Goal: Information Seeking & Learning: Learn about a topic

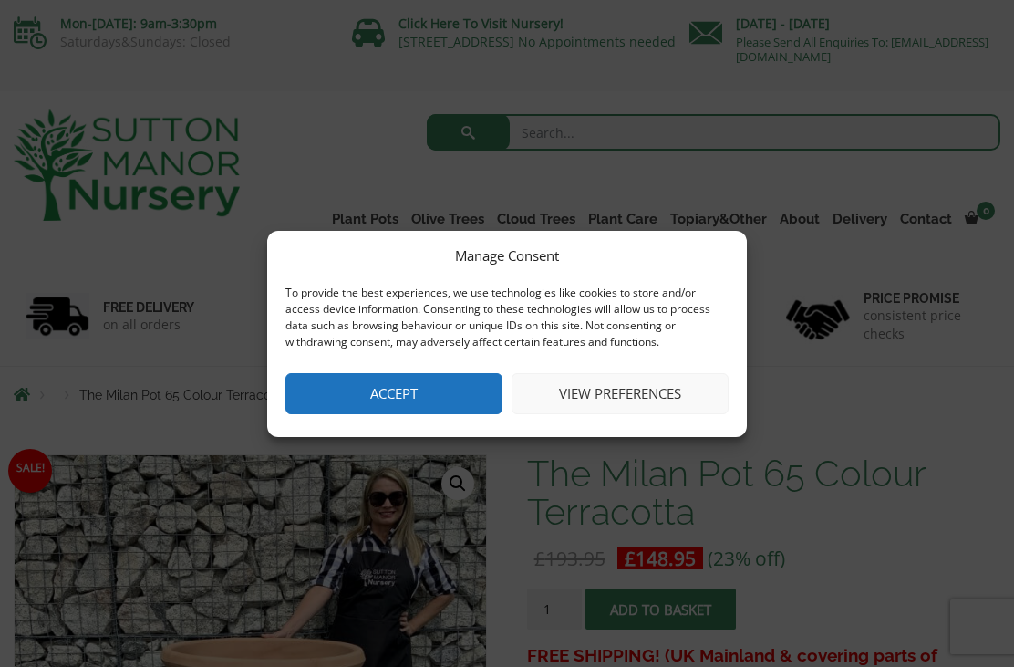
click at [365, 384] on button "Accept" at bounding box center [393, 393] width 217 height 41
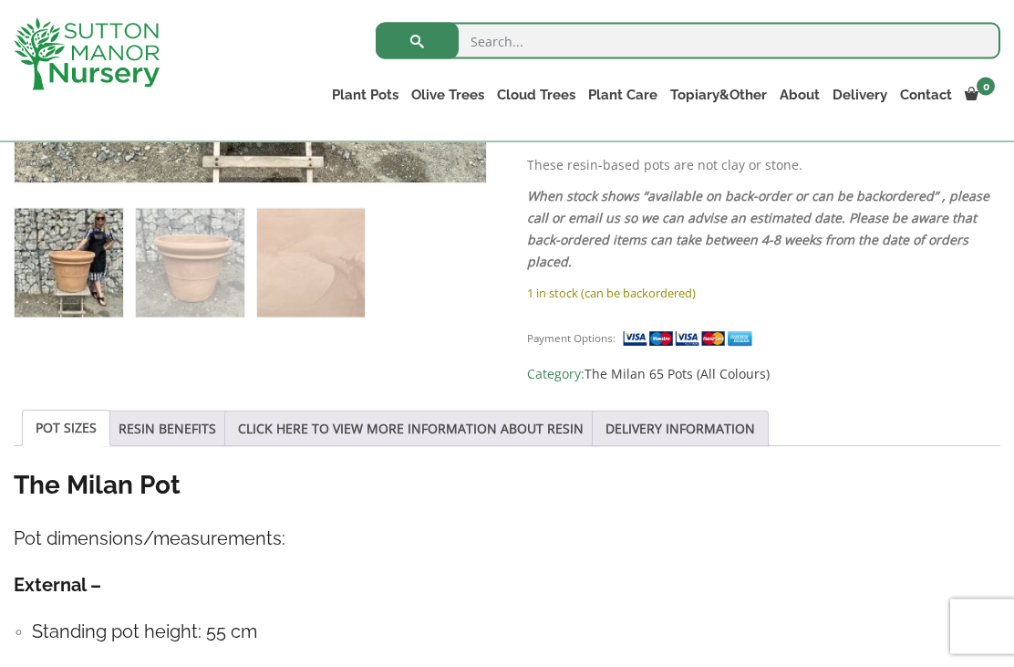
scroll to position [711, 0]
click at [166, 418] on link "RESIN BENEFITS" at bounding box center [168, 427] width 98 height 35
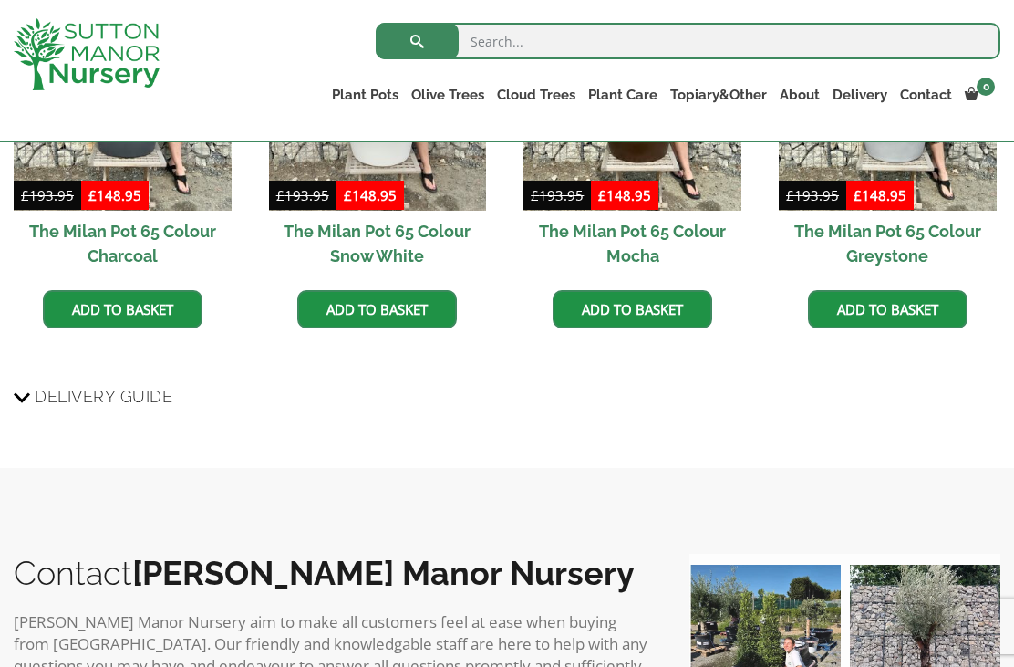
scroll to position [1655, 0]
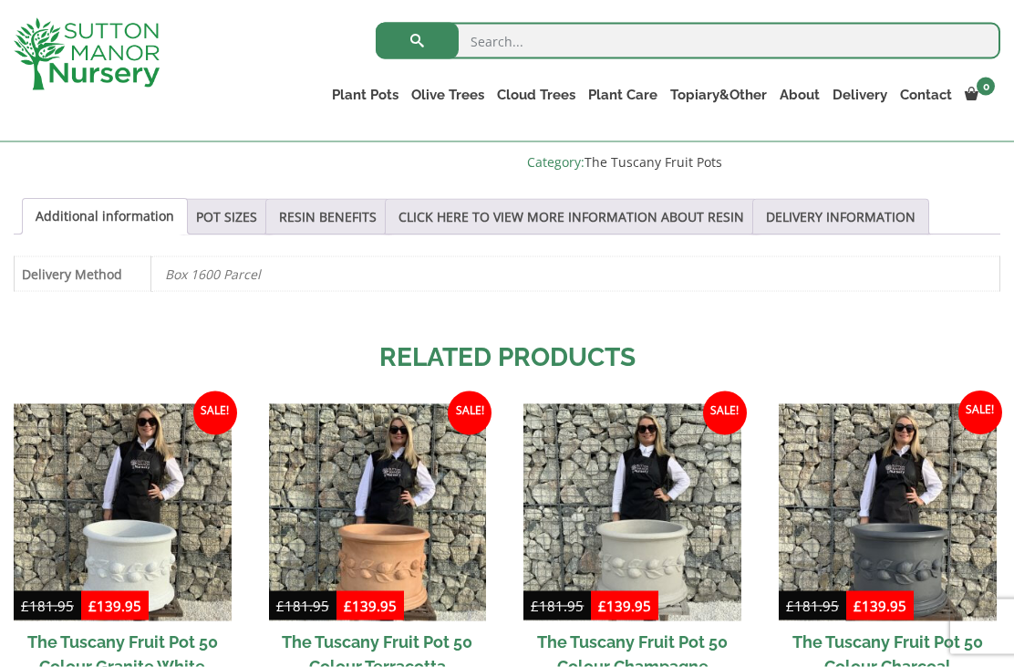
scroll to position [1201, 0]
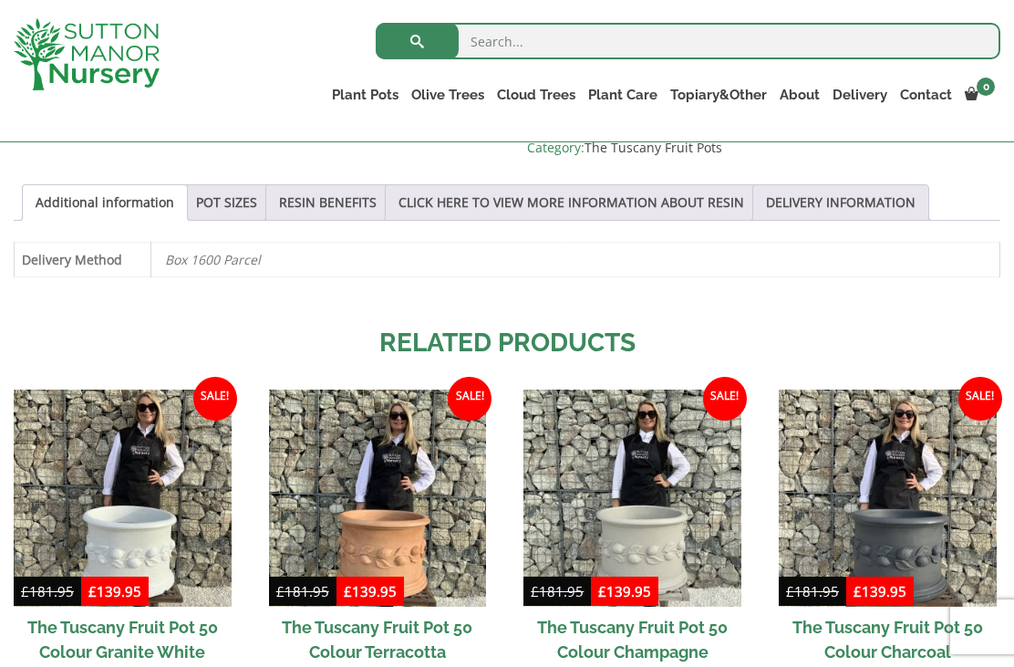
click at [529, 185] on link "CLICK HERE TO VIEW MORE INFORMATION ABOUT RESIN" at bounding box center [572, 202] width 346 height 35
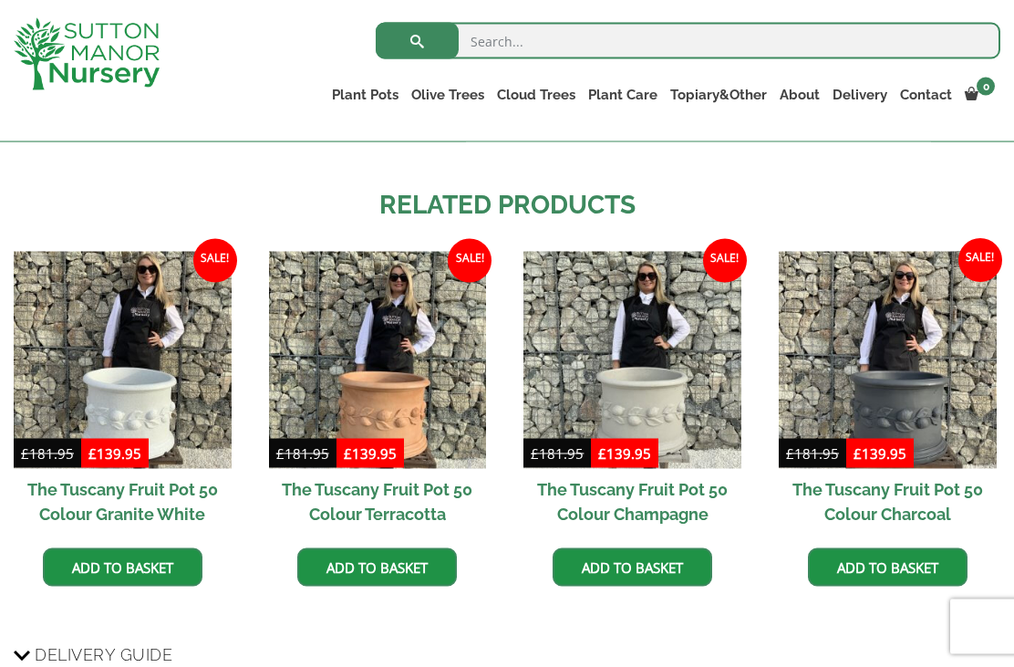
scroll to position [1856, 0]
click at [601, 378] on img at bounding box center [633, 360] width 218 height 218
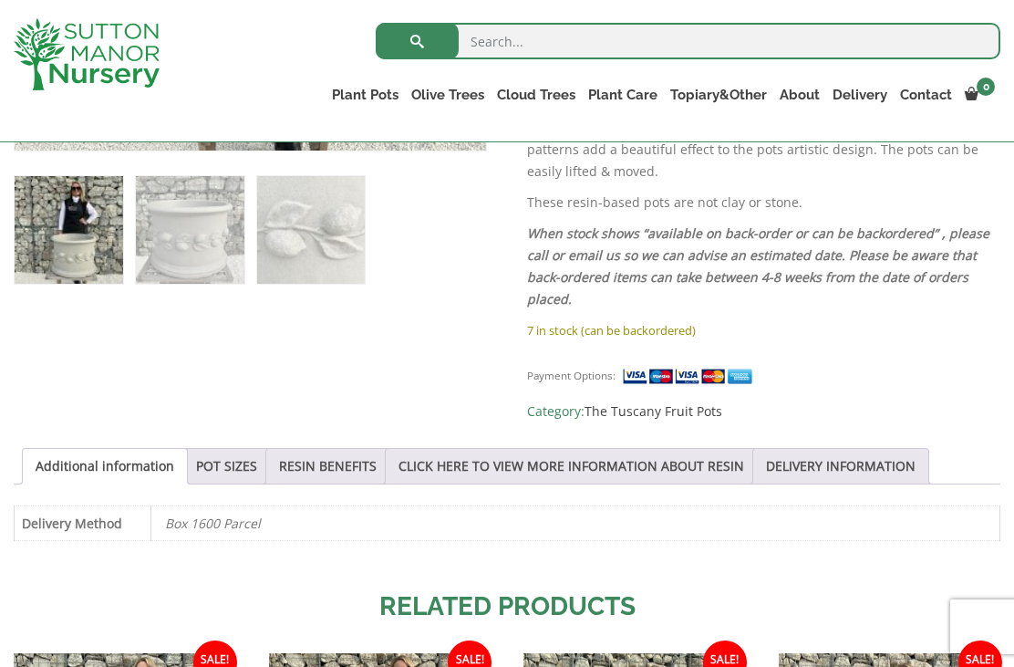
scroll to position [961, 0]
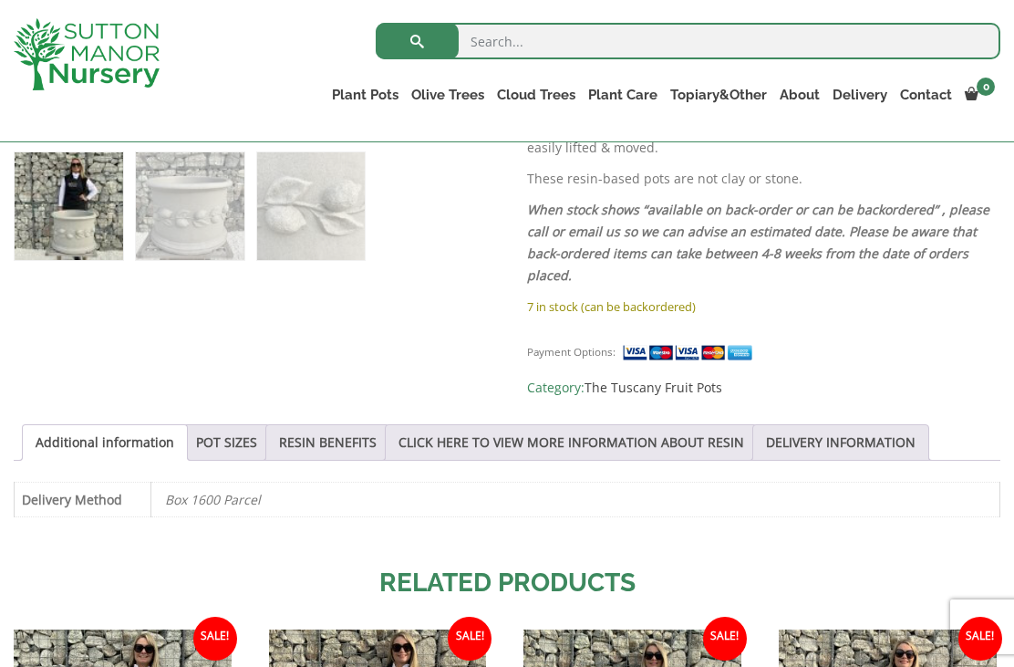
click at [234, 427] on link "POT SIZES" at bounding box center [226, 442] width 61 height 35
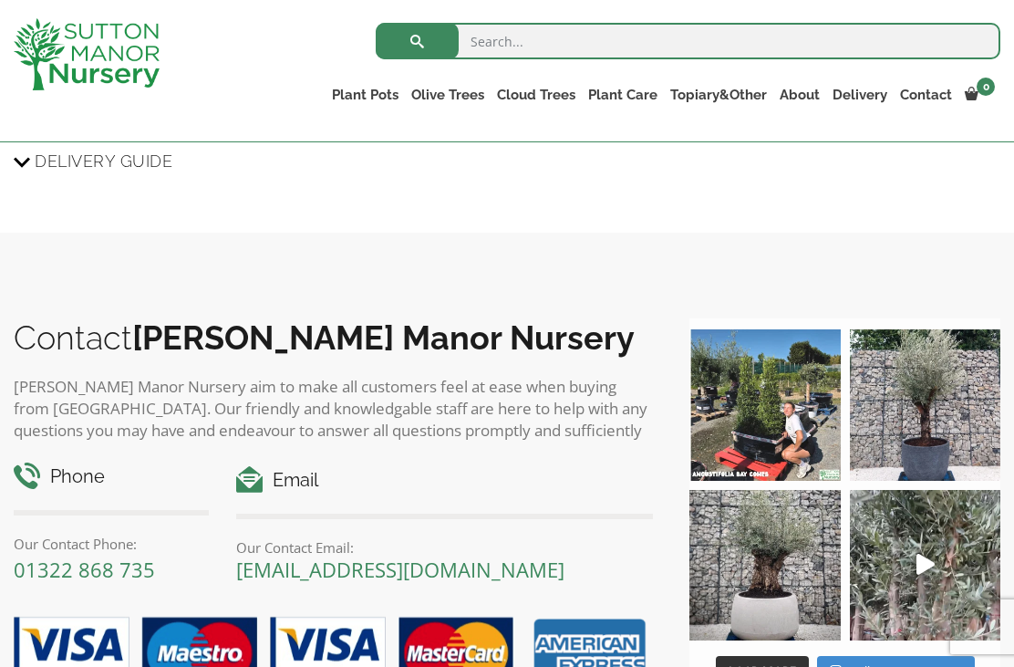
scroll to position [2359, 0]
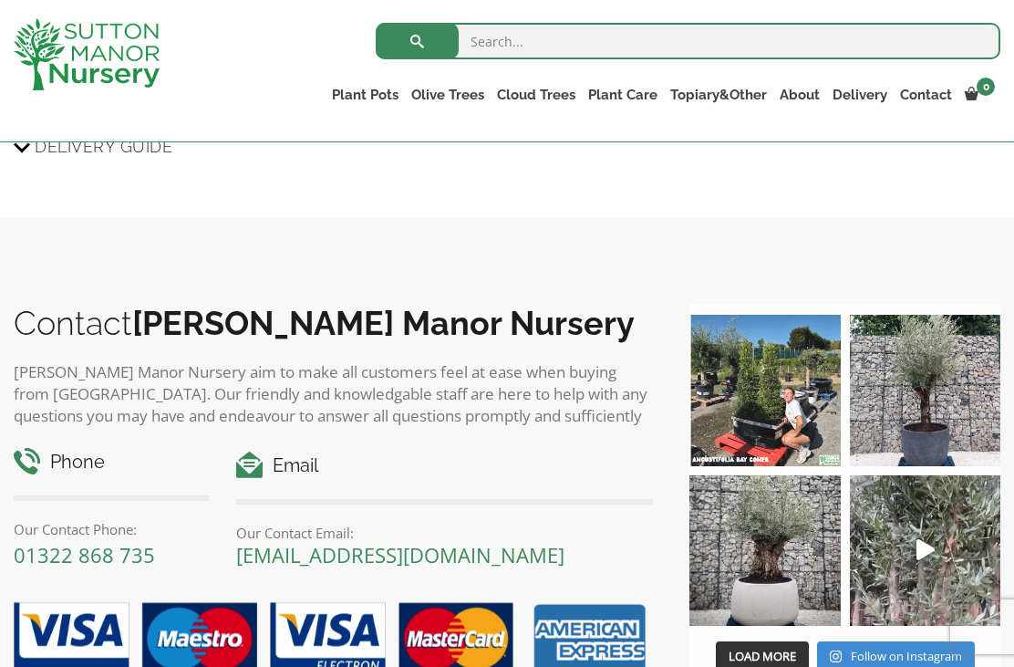
click at [937, 421] on img at bounding box center [925, 390] width 150 height 150
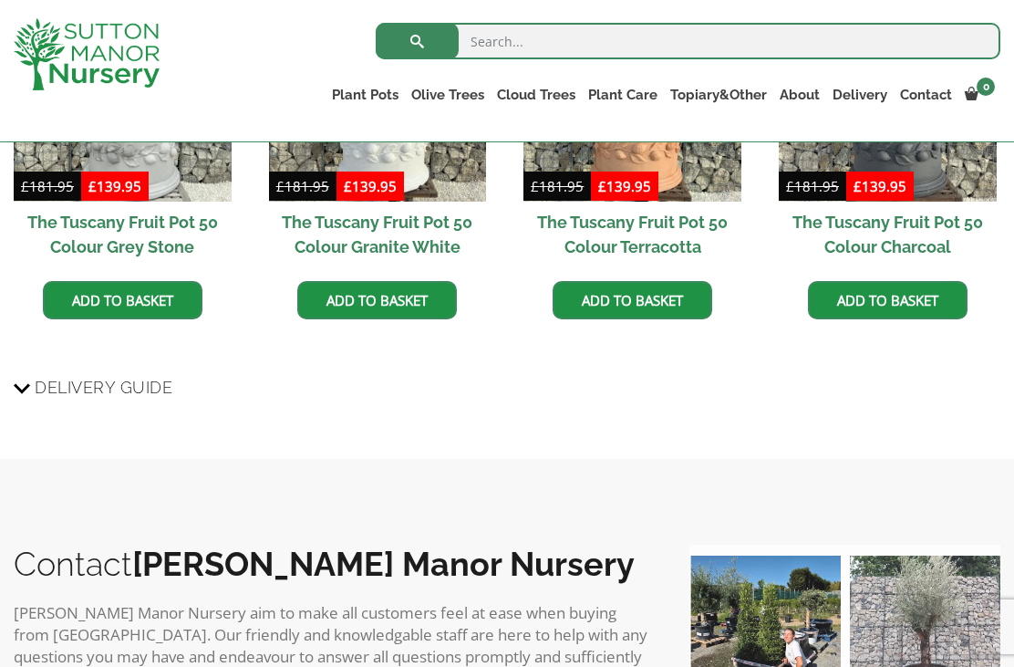
scroll to position [2117, 0]
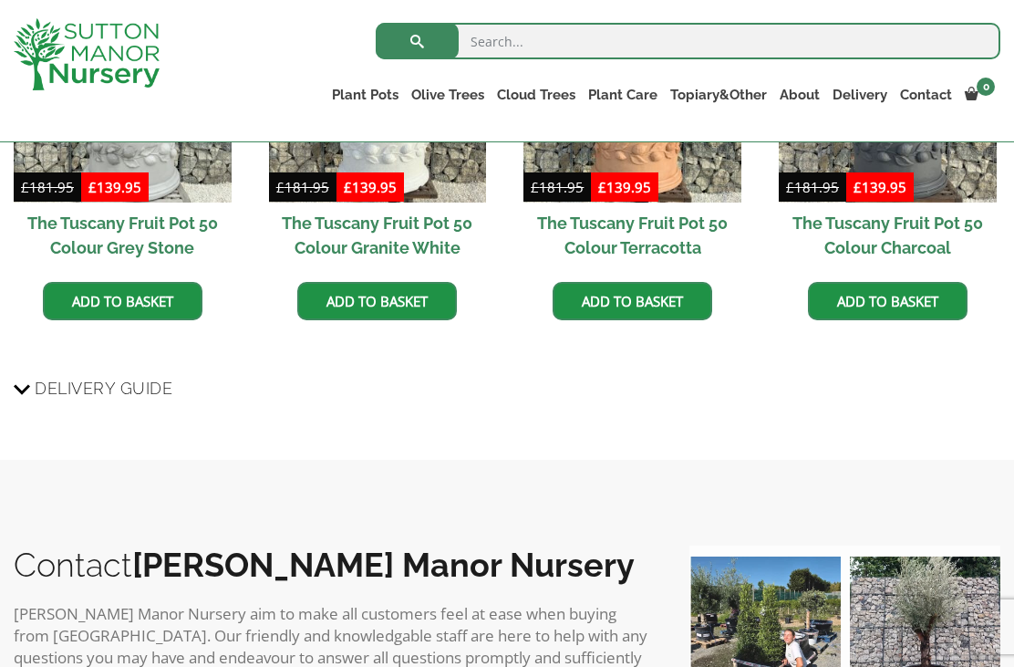
click at [0, 0] on link "The Old Stone Pots" at bounding box center [0, 0] width 0 height 0
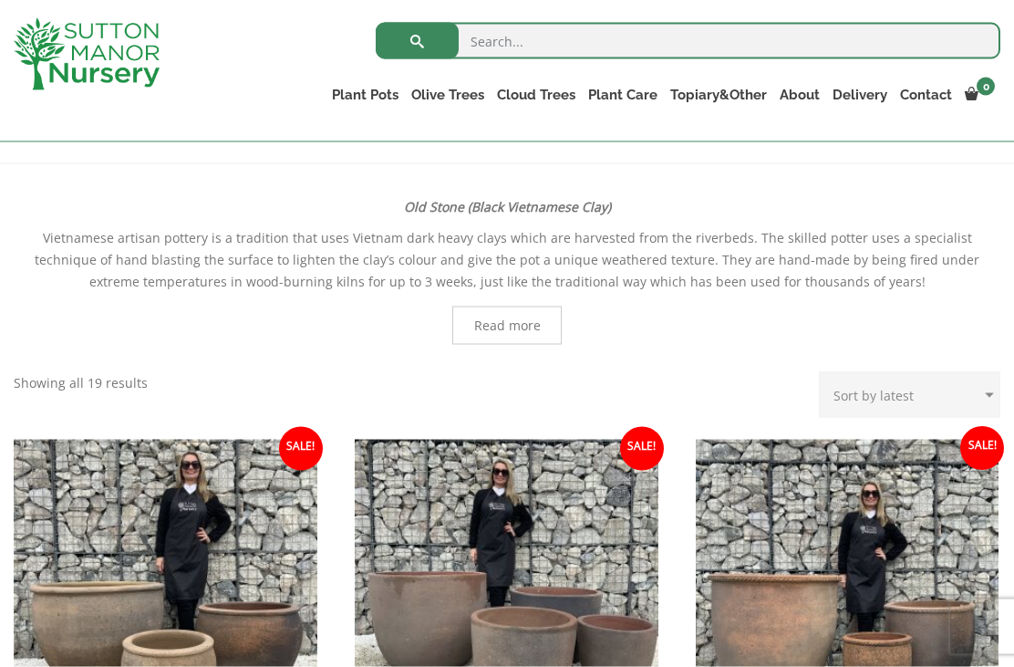
scroll to position [346, 0]
click at [502, 319] on span "Read more" at bounding box center [507, 324] width 67 height 13
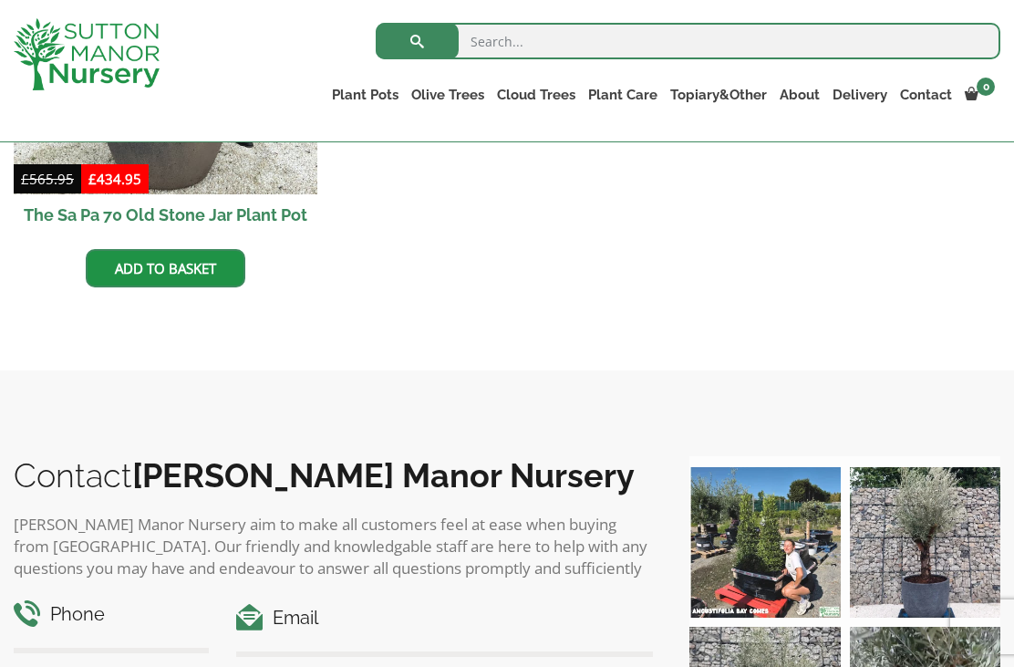
scroll to position [2342, 0]
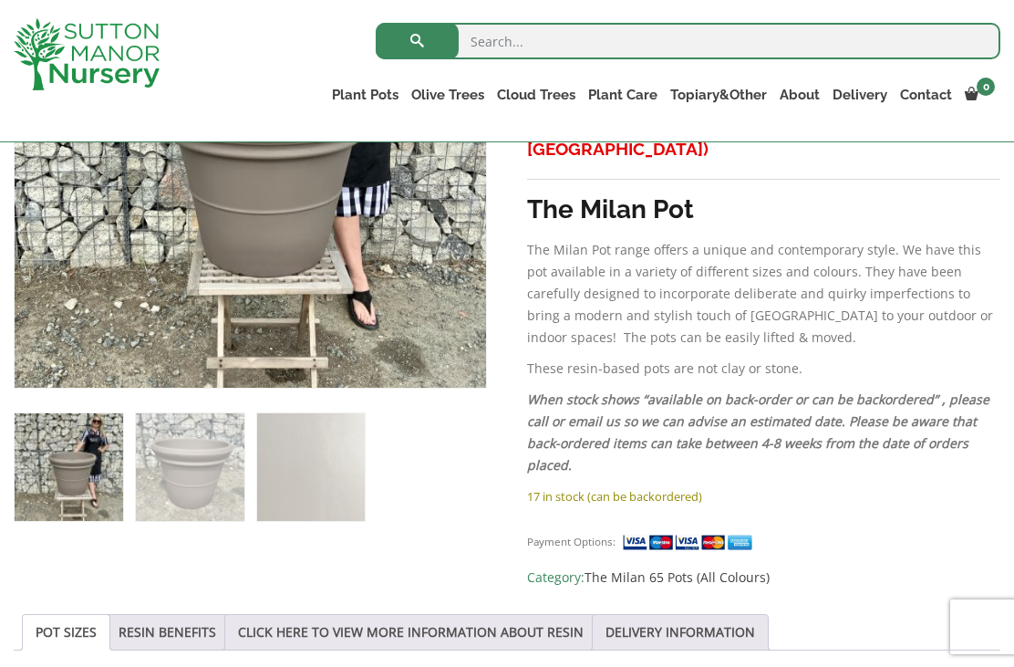
scroll to position [526, 0]
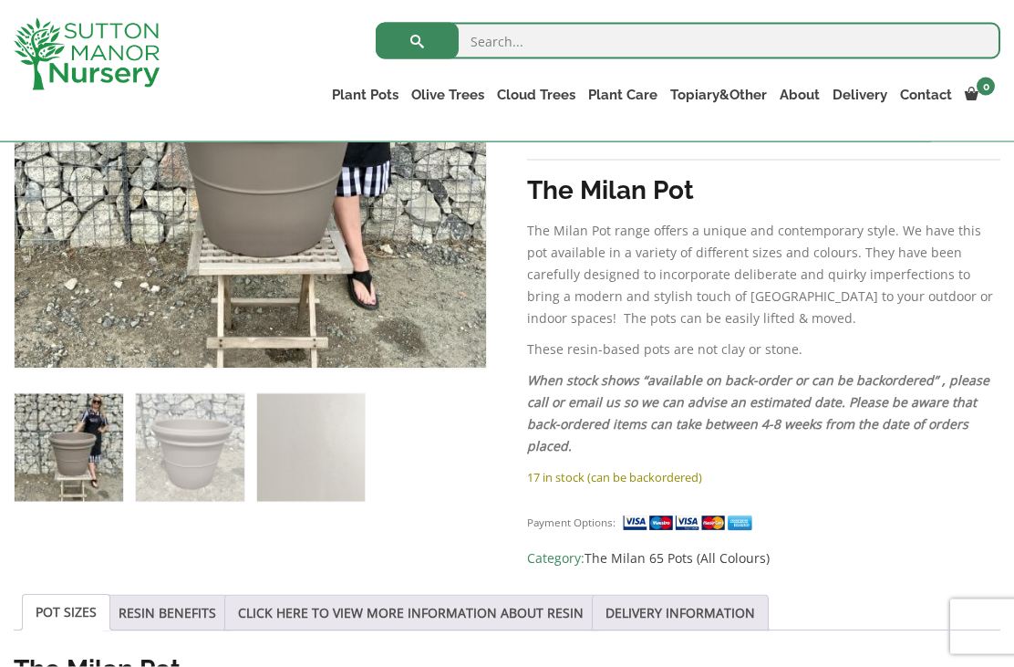
click at [725, 555] on link "The Milan 65 Pots (All Colours)" at bounding box center [677, 557] width 185 height 17
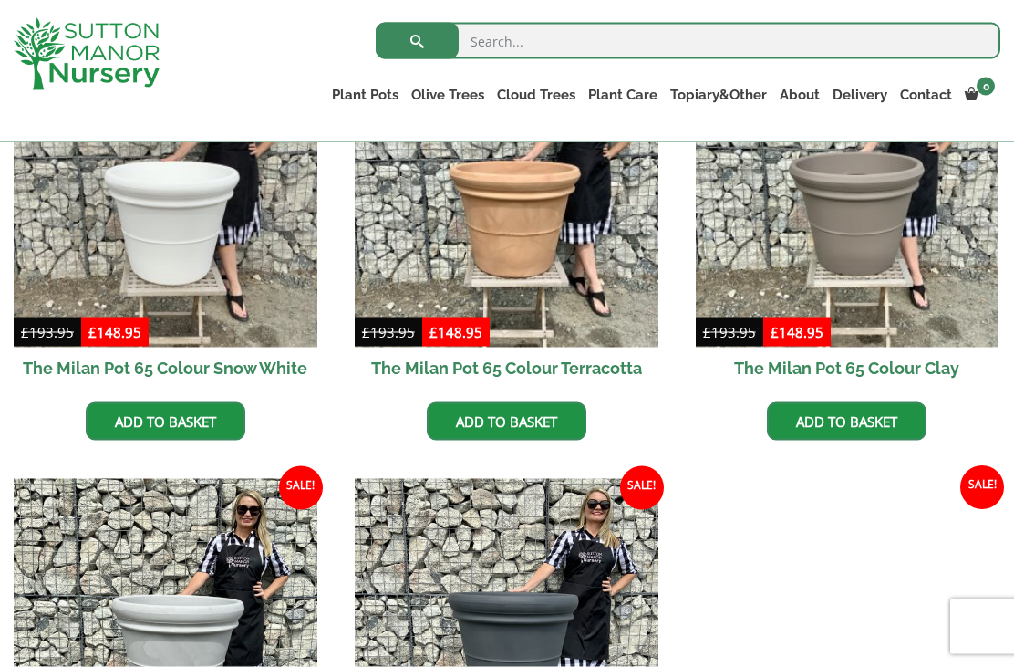
scroll to position [565, 0]
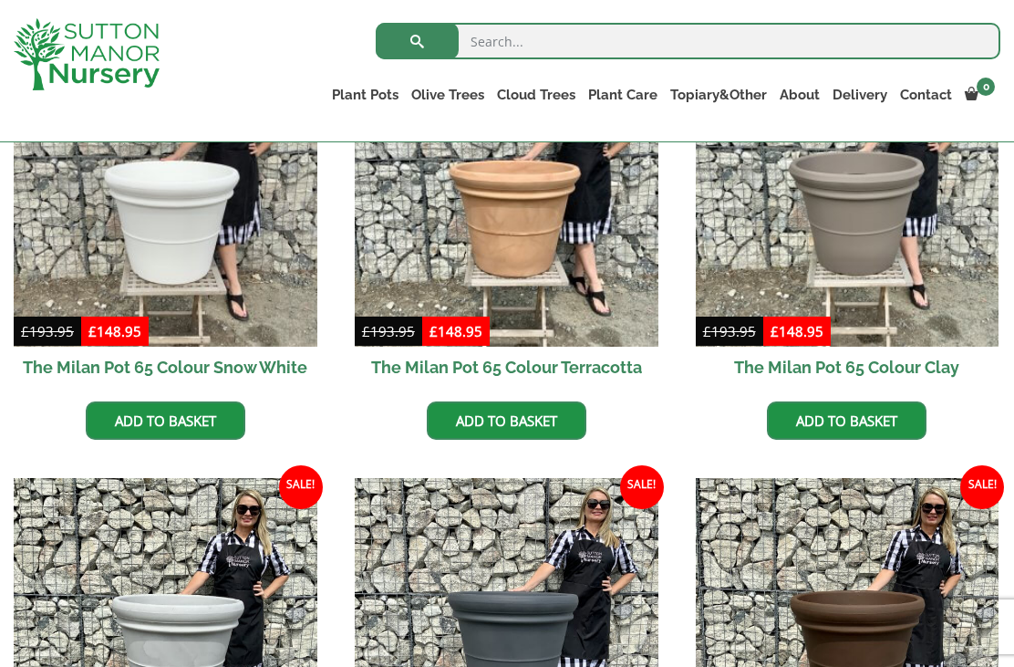
click at [886, 252] on img at bounding box center [848, 195] width 304 height 304
